Goal: Task Accomplishment & Management: Manage account settings

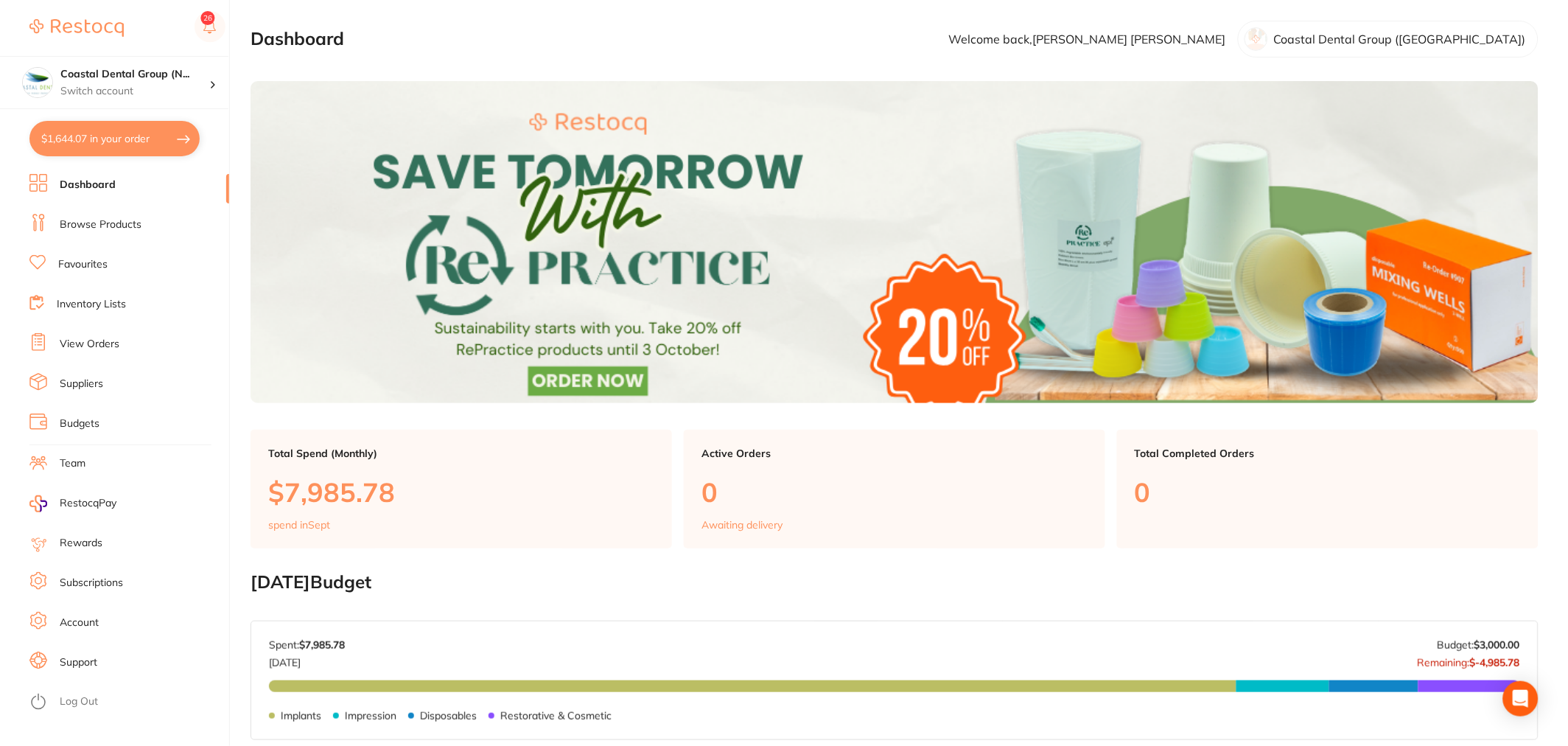
click at [61, 19] on img at bounding box center [76, 28] width 95 height 18
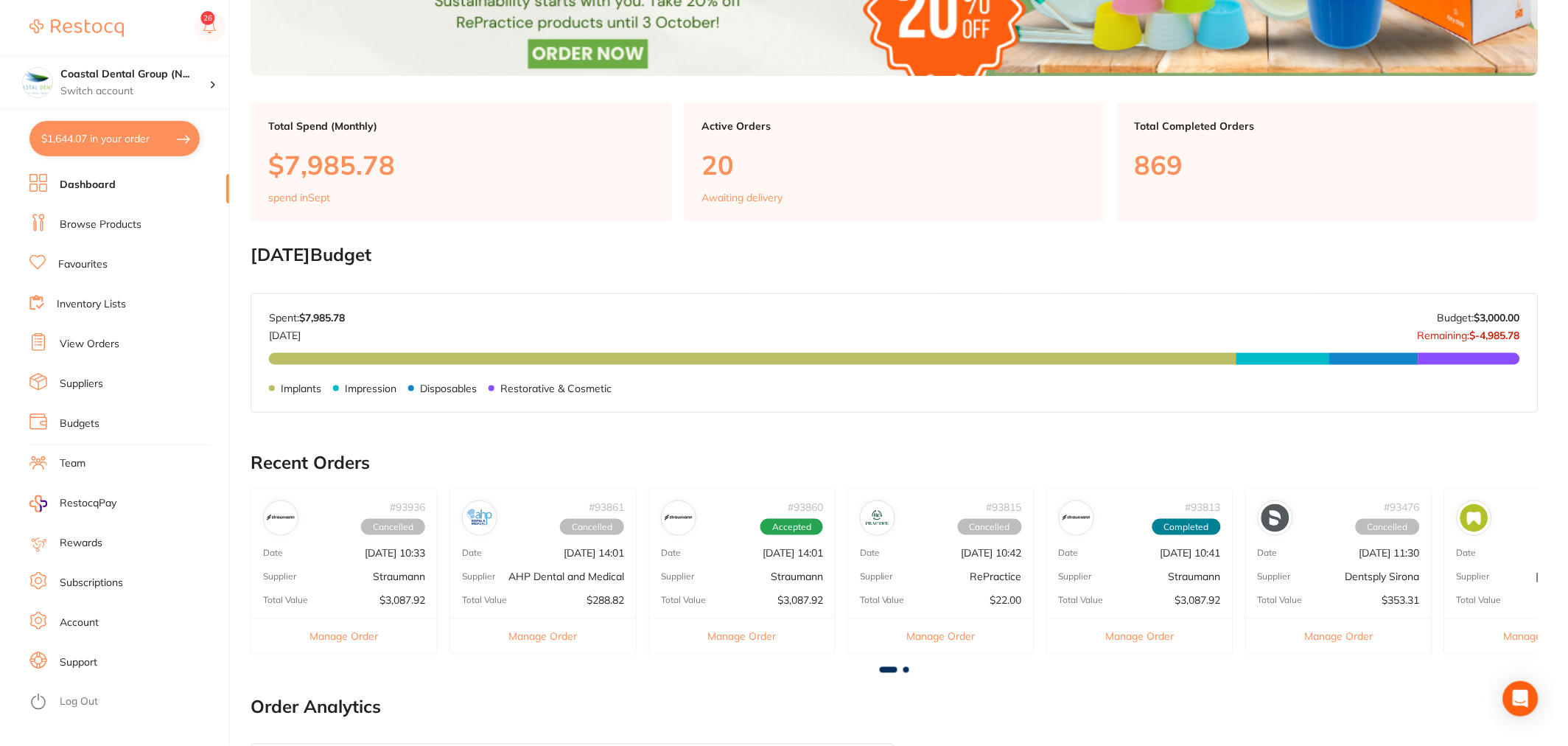
click at [95, 713] on li "Log Out" at bounding box center [126, 702] width 195 height 22
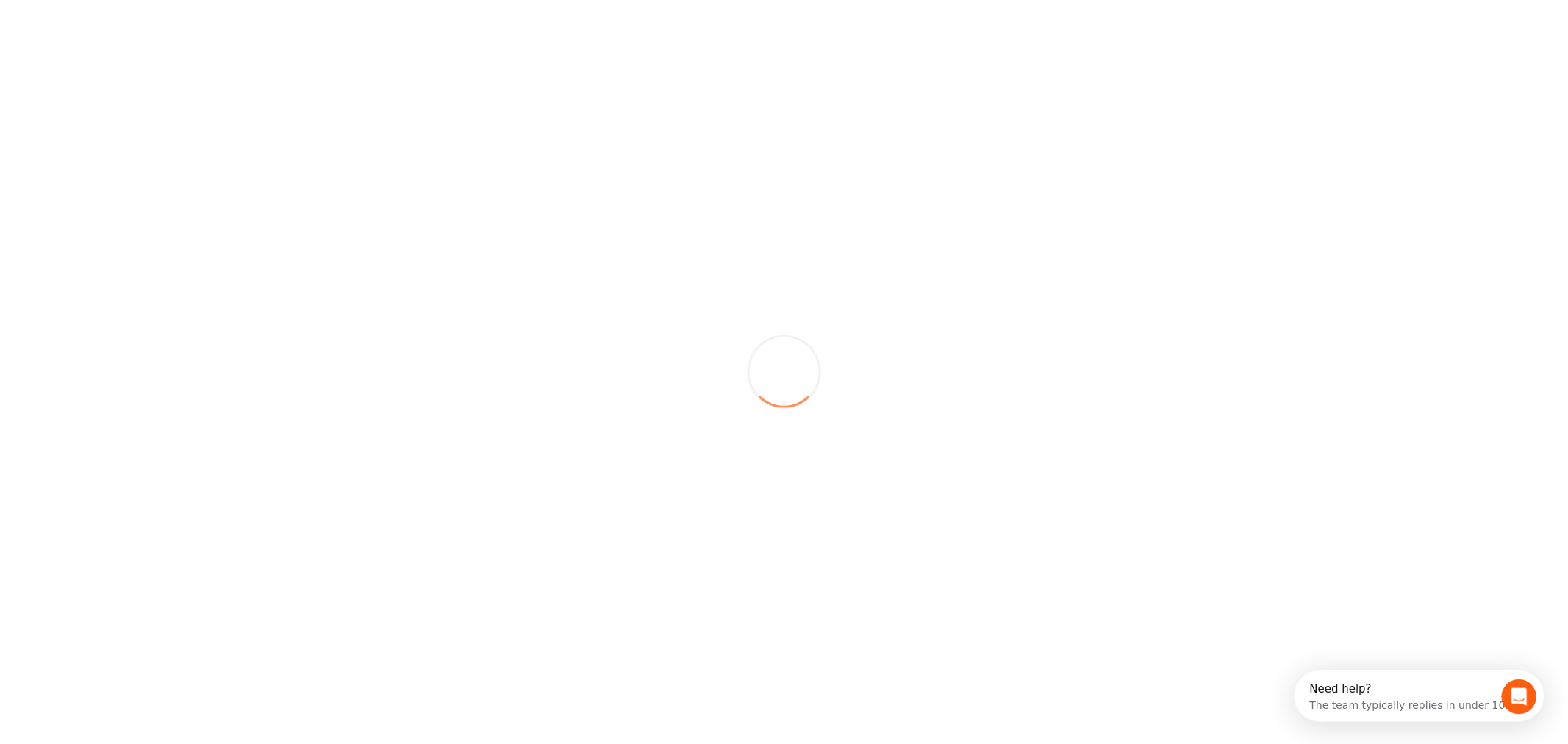
scroll to position [0, 0]
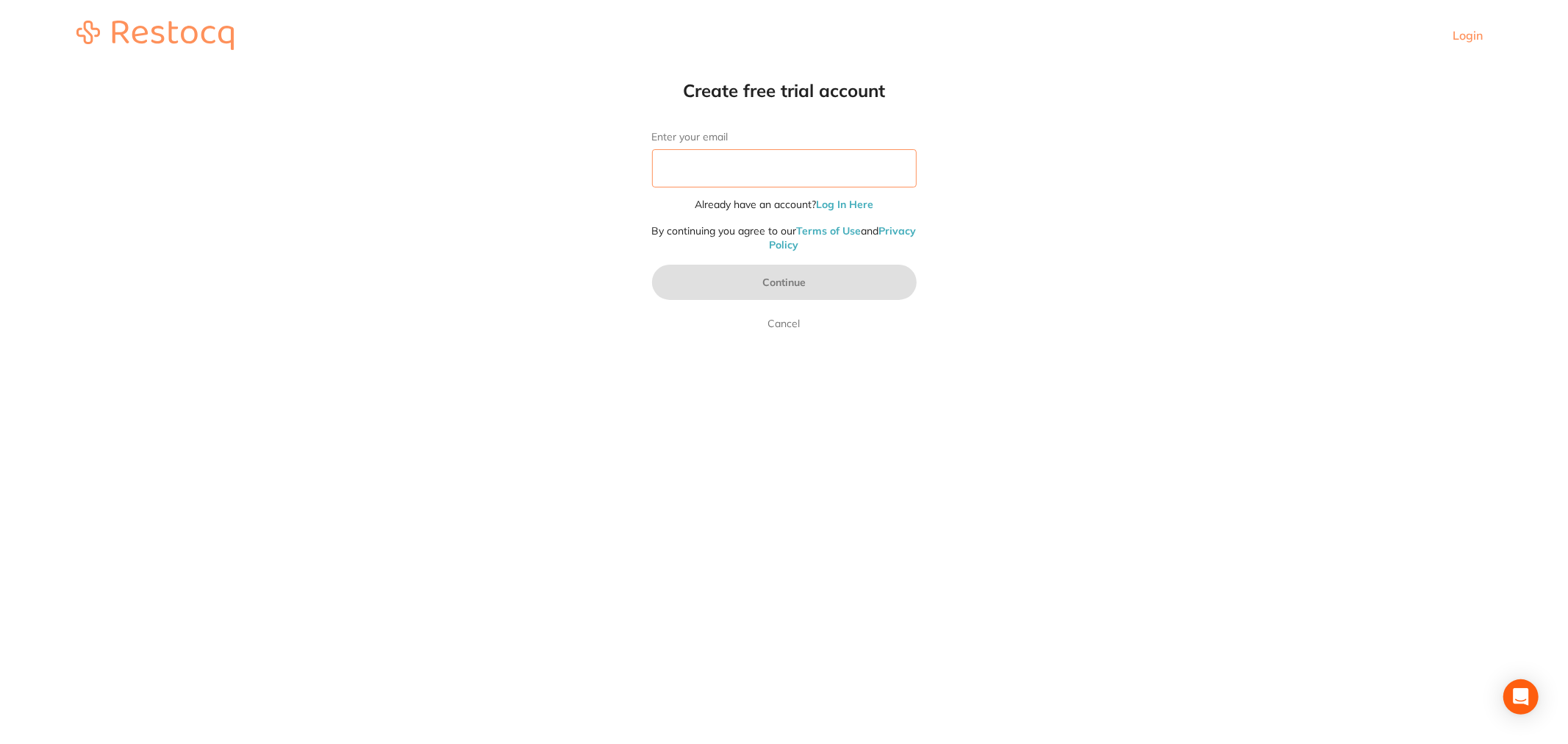
click at [734, 157] on input "Enter your email" at bounding box center [784, 169] width 265 height 38
type input "[PERSON_NAME][EMAIL_ADDRESS][DOMAIN_NAME]"
